Goal: Find contact information: Find contact information

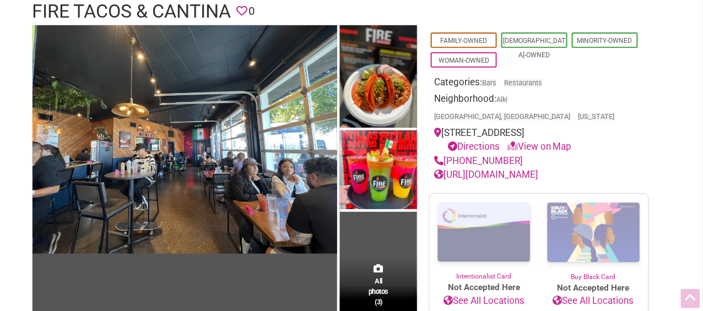
scroll to position [93, 0]
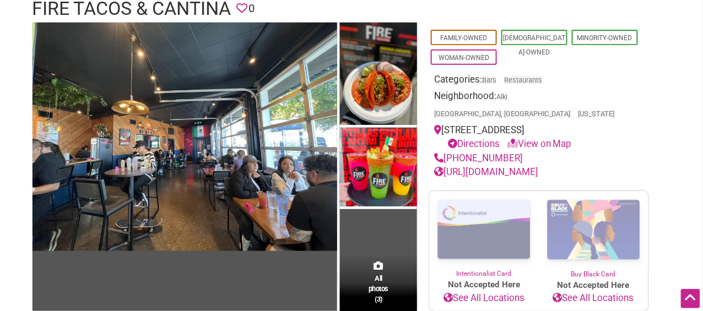
click at [543, 138] on link "View on Map" at bounding box center [539, 143] width 64 height 11
click at [529, 138] on link "View on Map" at bounding box center [539, 143] width 64 height 11
click at [513, 139] on icon at bounding box center [512, 143] width 10 height 9
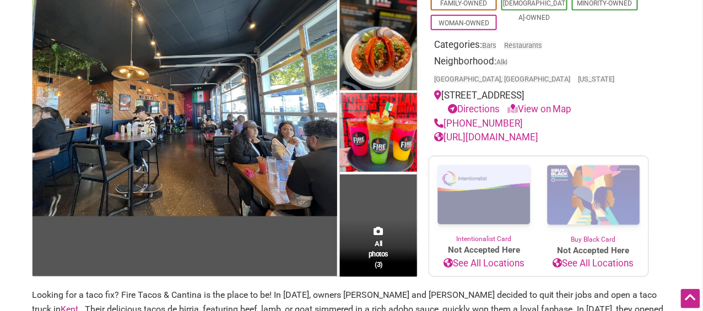
scroll to position [128, 0]
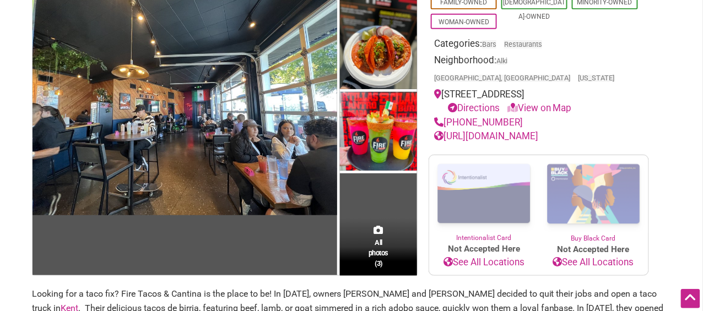
click at [475, 131] on link "[URL][DOMAIN_NAME]" at bounding box center [486, 136] width 104 height 11
click at [527, 102] on link "View on Map" at bounding box center [539, 107] width 64 height 11
click at [516, 103] on icon at bounding box center [512, 107] width 10 height 9
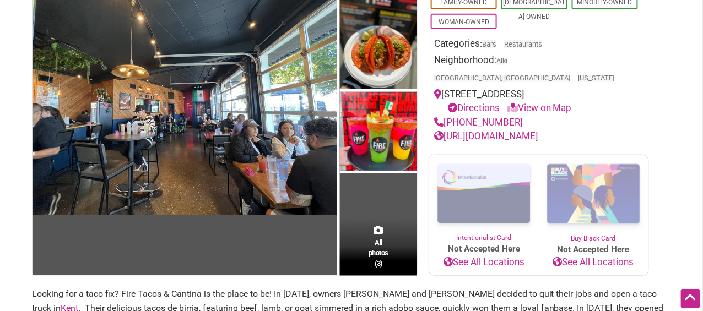
click at [604, 26] on div "Family-Owned [DEMOGRAPHIC_DATA]-Owned Minority-Owned Woman-Owned" at bounding box center [539, 12] width 220 height 40
click at [448, 88] on div "[STREET_ADDRESS] Directions View on Map" at bounding box center [538, 102] width 209 height 28
click at [437, 89] on icon at bounding box center [437, 93] width 7 height 9
